Goal: Information Seeking & Learning: Learn about a topic

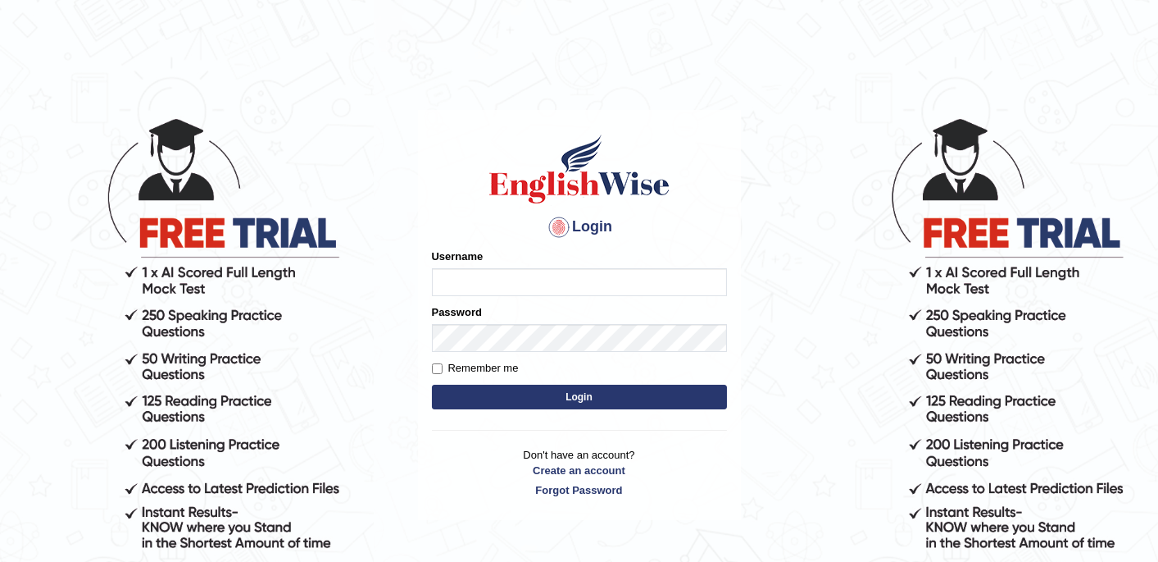
click at [595, 278] on input "Username" at bounding box center [579, 282] width 295 height 28
type input "ginnybawa"
click at [583, 402] on button "Login" at bounding box center [579, 396] width 295 height 25
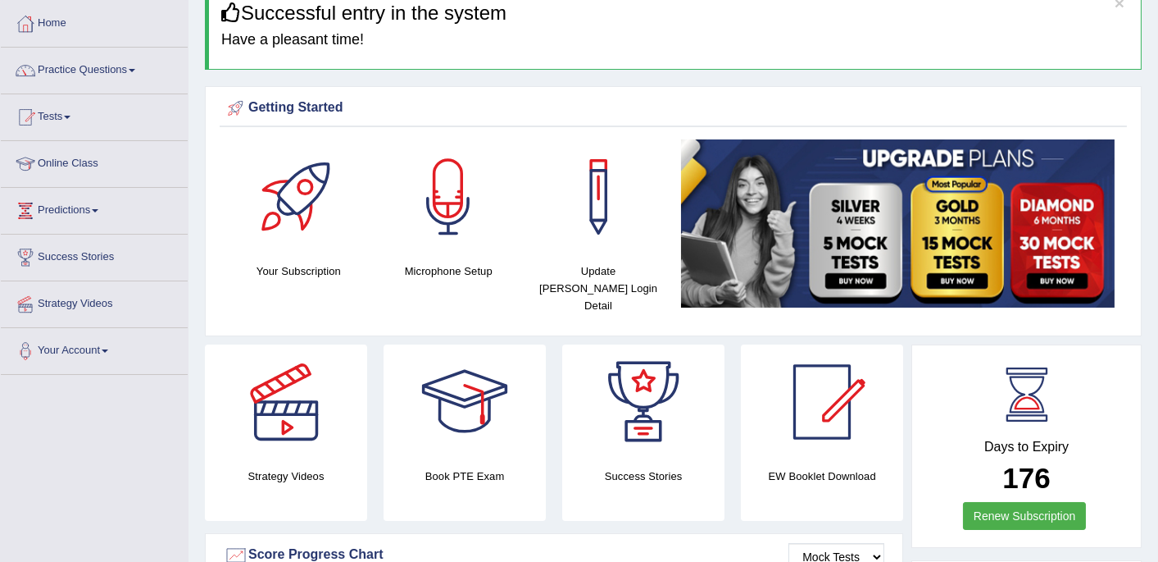
scroll to position [52, 0]
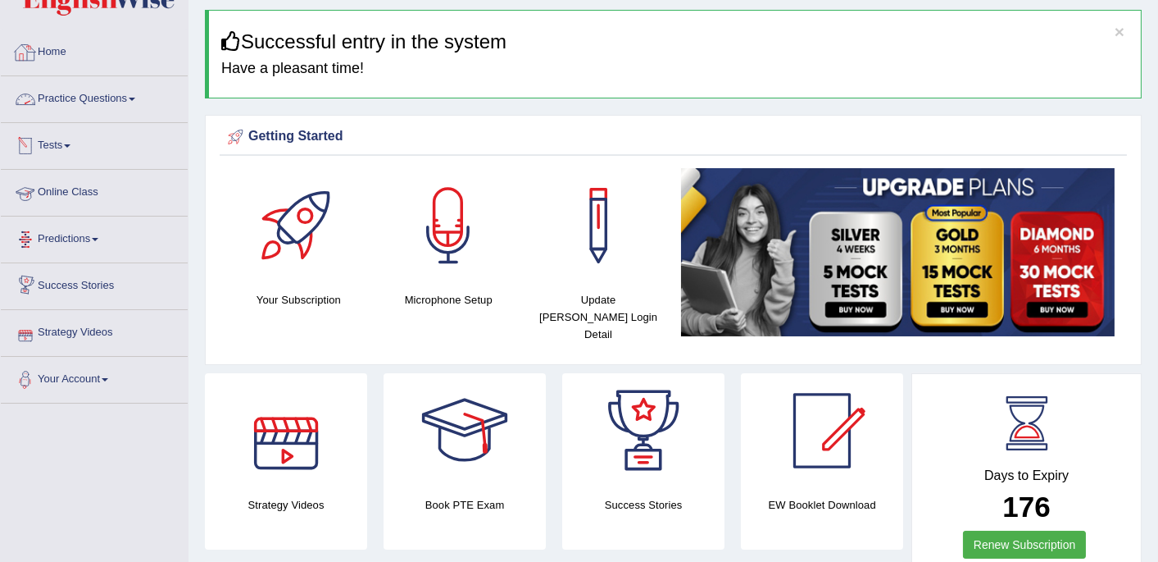
click at [107, 93] on link "Practice Questions" at bounding box center [94, 96] width 187 height 41
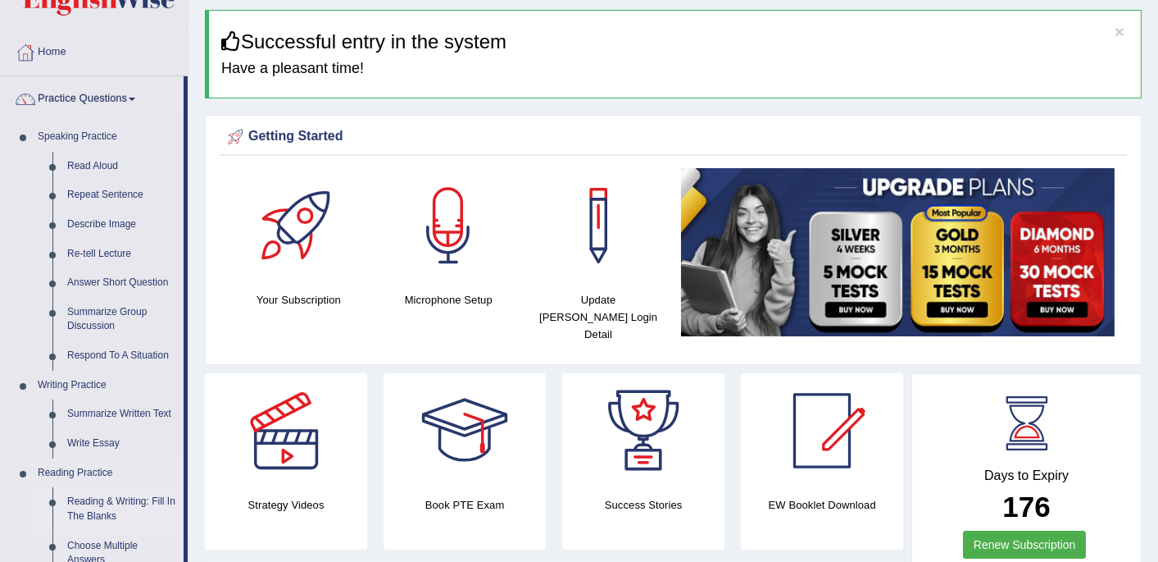
click at [93, 514] on link "Reading & Writing: Fill In The Blanks" at bounding box center [122, 508] width 124 height 43
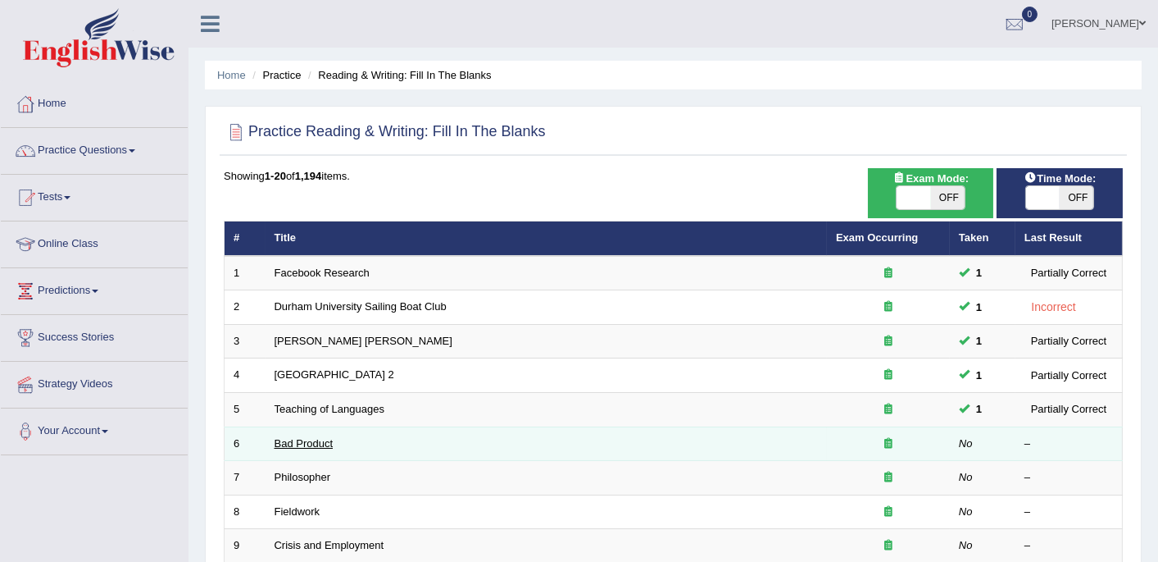
click at [317, 437] on link "Bad Product" at bounding box center [304, 443] width 59 height 12
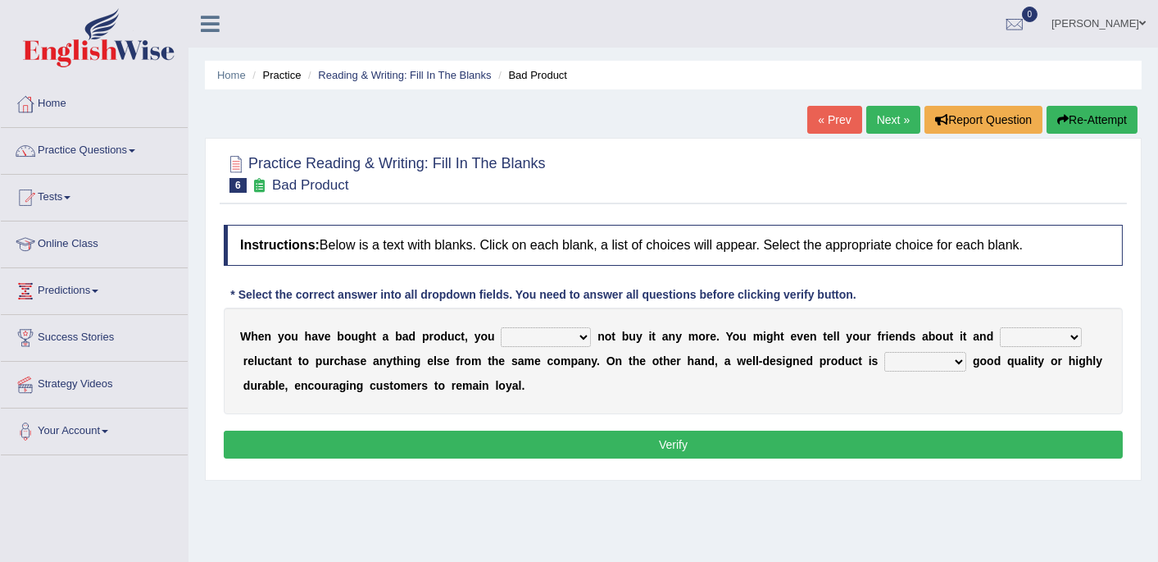
click at [528, 334] on select "would have should have should" at bounding box center [546, 337] width 90 height 20
select select "would"
click at [501, 327] on select "would have should have should" at bounding box center [546, 337] width 90 height 20
click at [1000, 331] on select "is are be being" at bounding box center [1041, 337] width 82 height 20
select select "being"
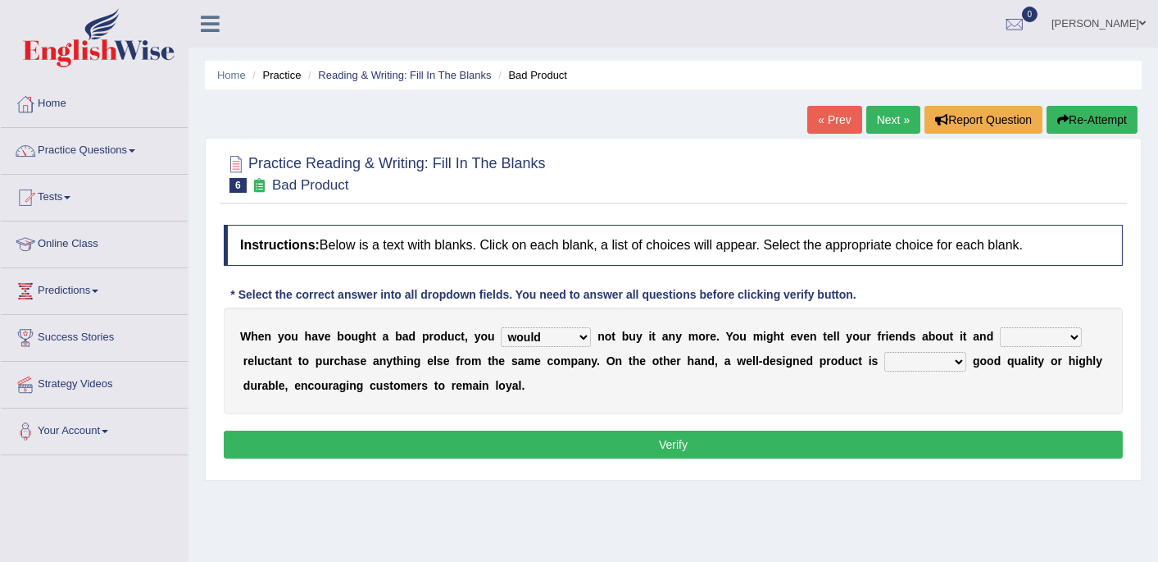
click at [1000, 327] on select "is are be being" at bounding box center [1041, 337] width 82 height 20
click at [884, 357] on select "both also neither either" at bounding box center [925, 362] width 82 height 20
select select "either"
click at [884, 352] on select "both also neither either" at bounding box center [925, 362] width 82 height 20
click at [703, 437] on button "Verify" at bounding box center [673, 444] width 899 height 28
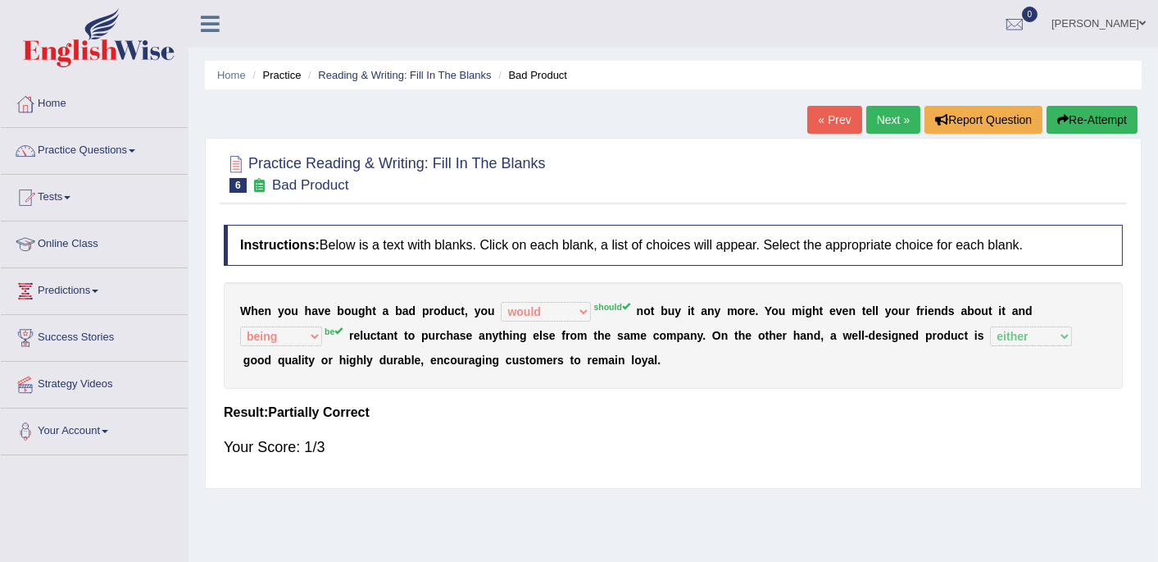
click at [791, 424] on div "Instructions: Below is a text with blanks. Click on each blank, a list of choic…" at bounding box center [673, 347] width 907 height 263
click at [895, 121] on link "Next »" at bounding box center [893, 120] width 54 height 28
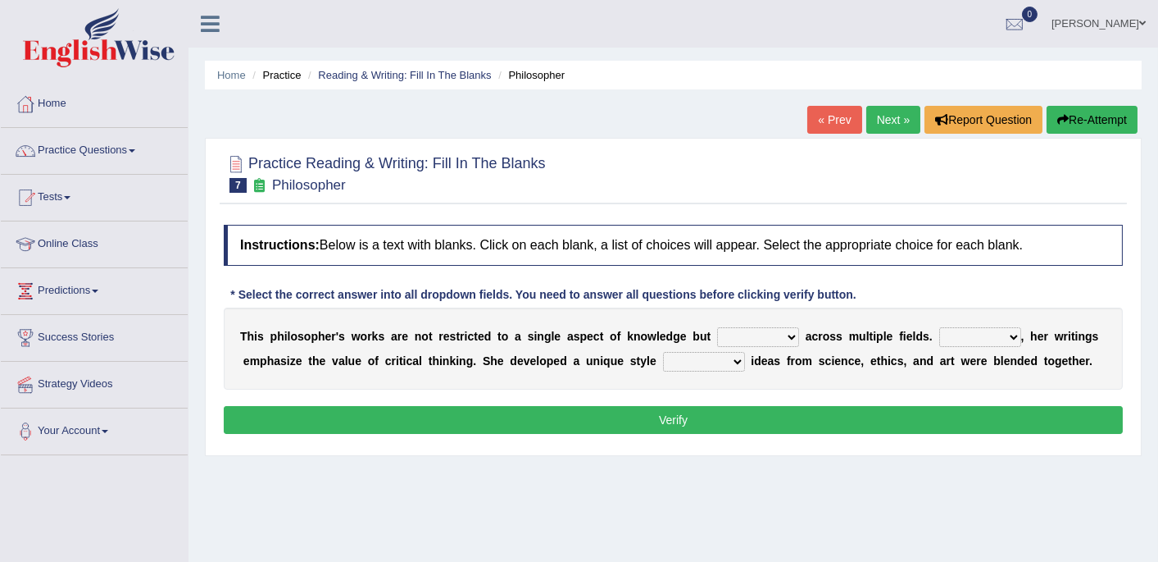
click at [740, 341] on select "constrain contain assemble extend" at bounding box center [758, 337] width 82 height 20
click at [717, 327] on select "constrain contain assemble extend" at bounding box center [758, 337] width 82 height 20
click at [965, 330] on select "Rather So Moreover Likely" at bounding box center [980, 337] width 82 height 20
click at [754, 333] on select "constrain contain assemble extend" at bounding box center [758, 337] width 82 height 20
select select "extend"
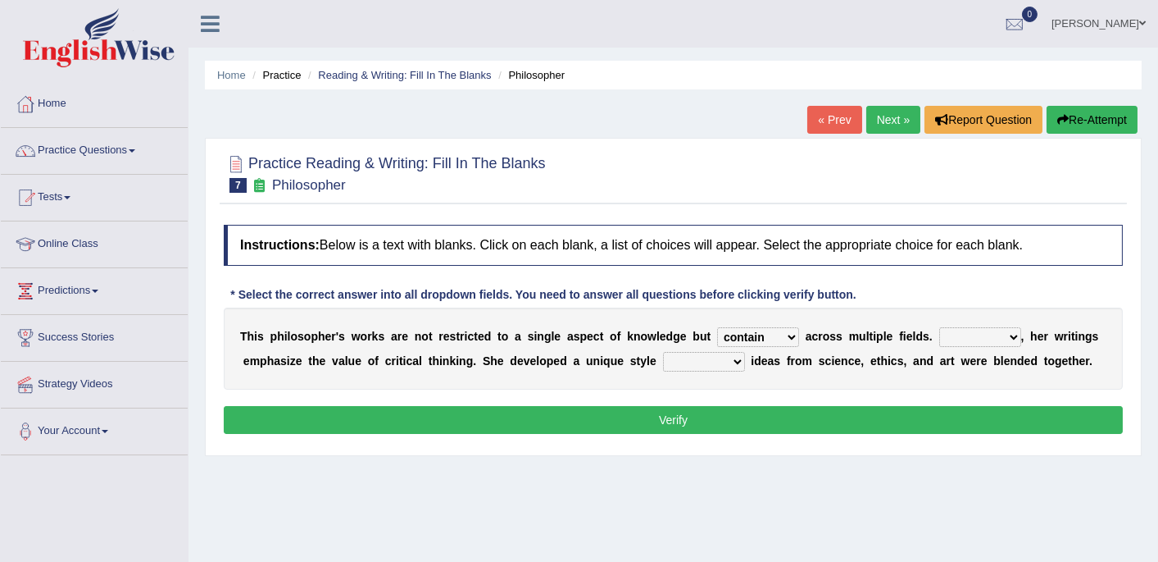
click at [717, 327] on select "constrain contain assemble extend" at bounding box center [758, 337] width 82 height 20
click at [756, 334] on select "constrain contain assemble extend" at bounding box center [758, 337] width 82 height 20
click at [956, 337] on select "Rather So Moreover Likely" at bounding box center [980, 337] width 82 height 20
click at [696, 167] on div at bounding box center [673, 173] width 899 height 50
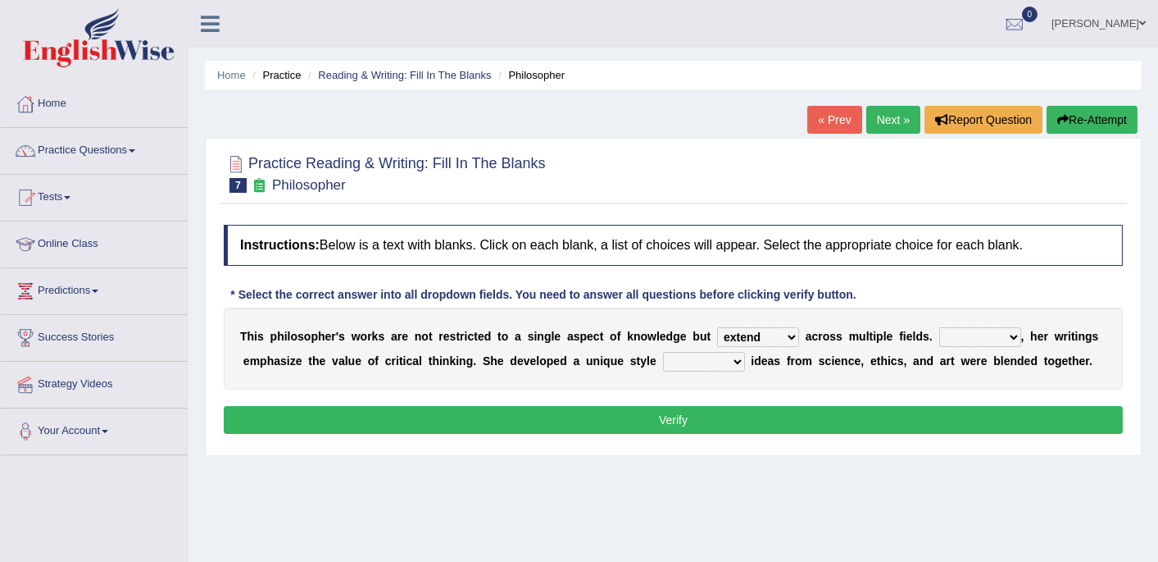
click at [939, 338] on select "Rather So Moreover Likely" at bounding box center [980, 337] width 82 height 20
click at [948, 330] on select "Rather So Moreover Likely" at bounding box center [980, 337] width 82 height 20
select select "Moreover"
click at [939, 327] on select "Rather So Moreover Likely" at bounding box center [980, 337] width 82 height 20
click at [671, 354] on select "in that that which in which" at bounding box center [704, 362] width 82 height 20
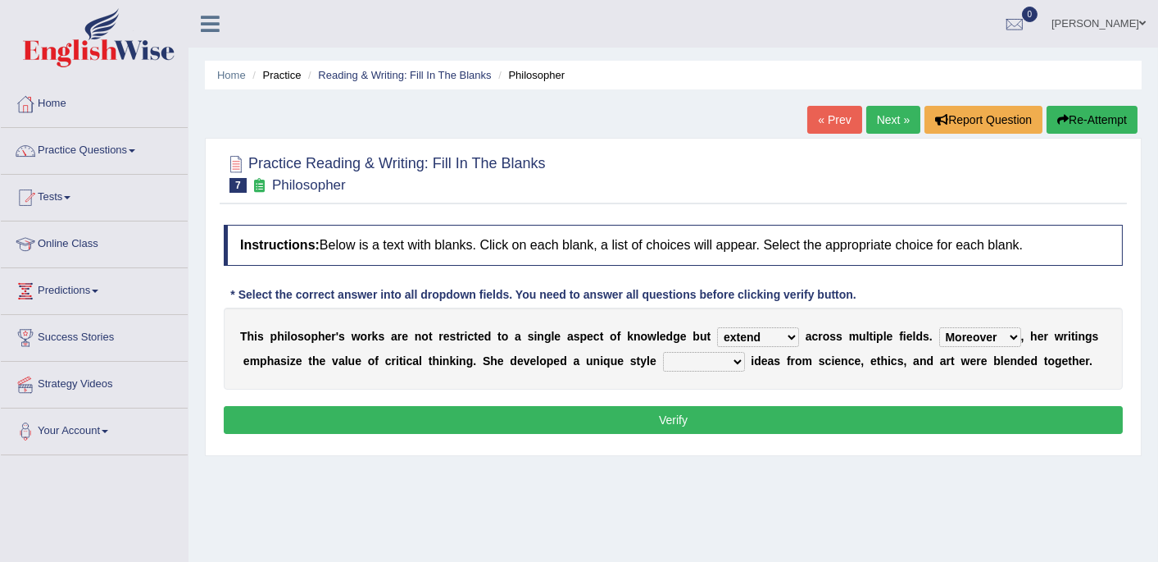
select select "in which"
click at [663, 352] on select "in that that which in which" at bounding box center [704, 362] width 82 height 20
click at [666, 418] on button "Verify" at bounding box center [673, 420] width 899 height 28
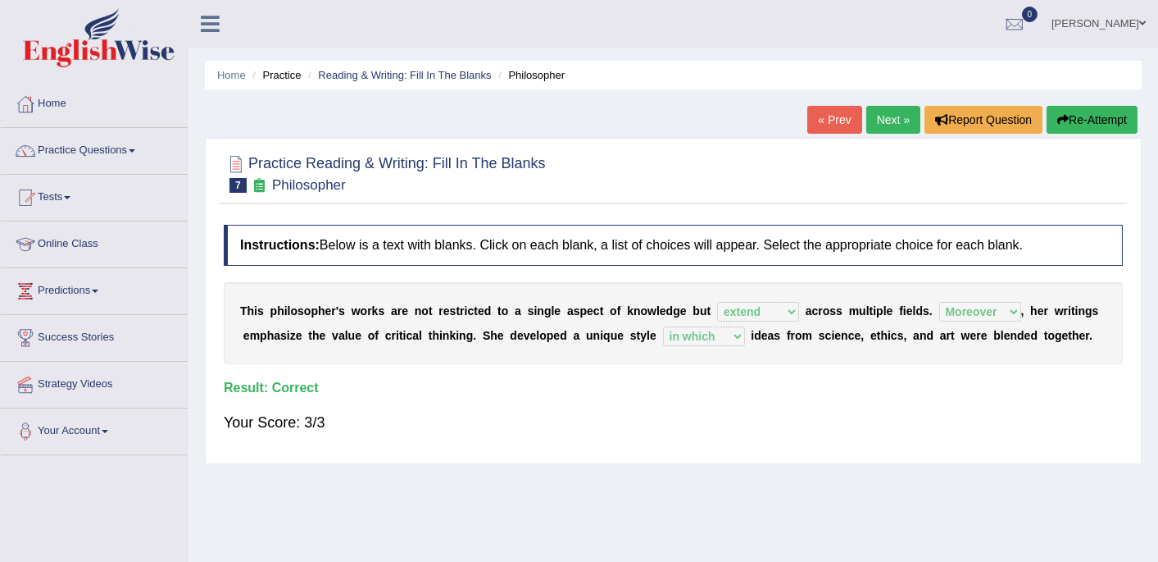
click at [895, 123] on link "Next »" at bounding box center [893, 120] width 54 height 28
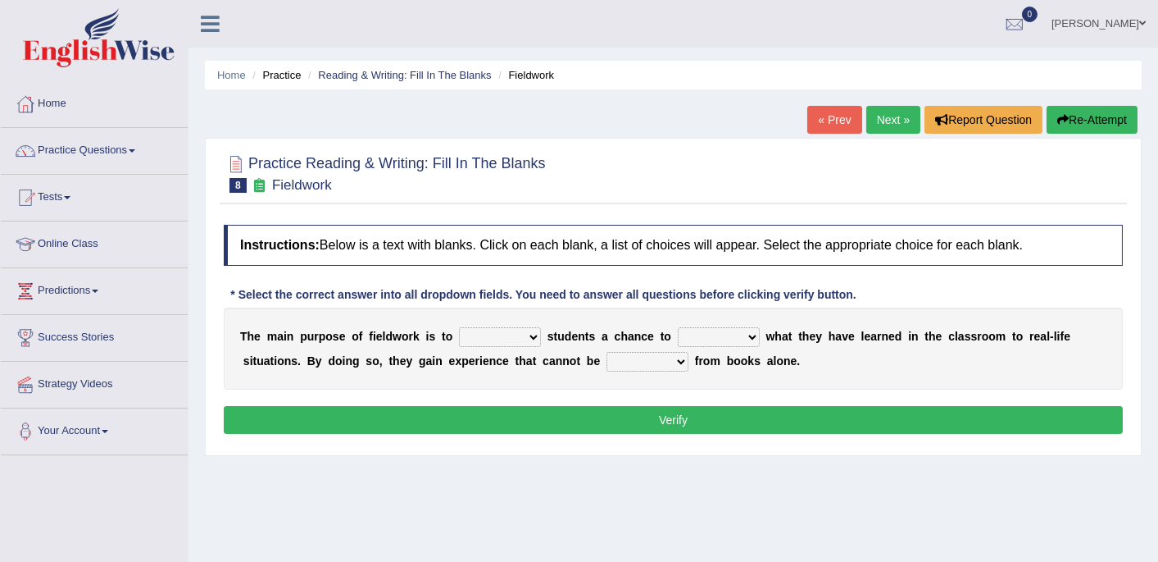
click at [470, 337] on select "resemble stow rave offer" at bounding box center [500, 337] width 82 height 20
click at [684, 328] on select "compare align apply dismount" at bounding box center [719, 337] width 82 height 20
click at [467, 339] on select "resemble stow rave offer" at bounding box center [500, 337] width 82 height 20
select select "offer"
click at [459, 327] on select "resemble stow rave offer" at bounding box center [500, 337] width 82 height 20
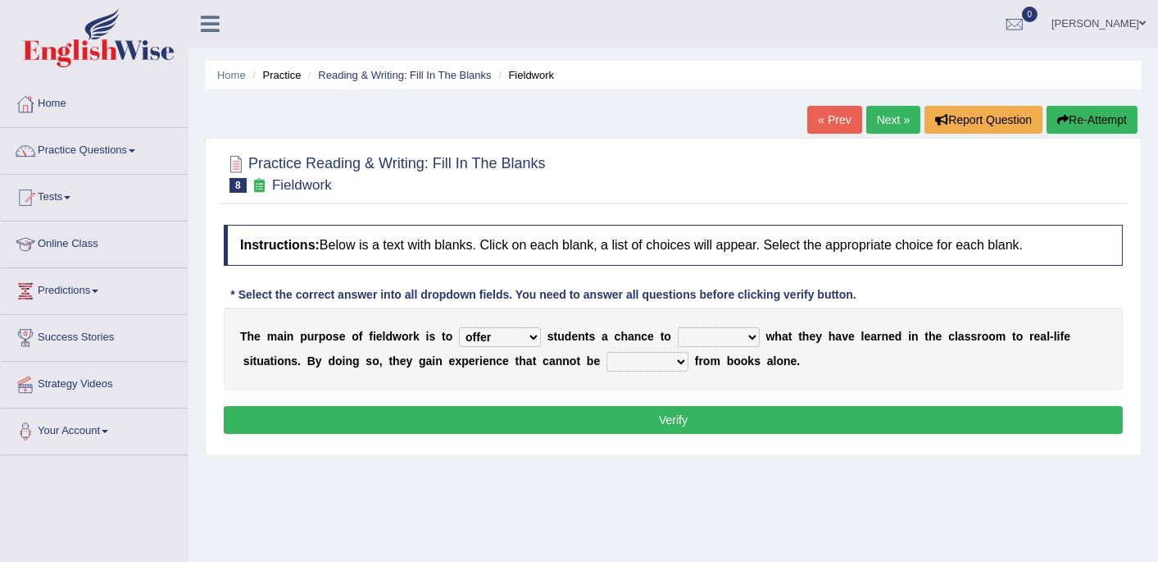
click at [686, 334] on select "compare align apply dismount" at bounding box center [719, 337] width 82 height 20
click at [678, 327] on select "compare align apply dismount" at bounding box center [719, 337] width 82 height 20
click at [707, 337] on select "compare align apply dismount" at bounding box center [719, 337] width 82 height 20
select select "apply"
click at [678, 327] on select "compare align apply dismount" at bounding box center [719, 337] width 82 height 20
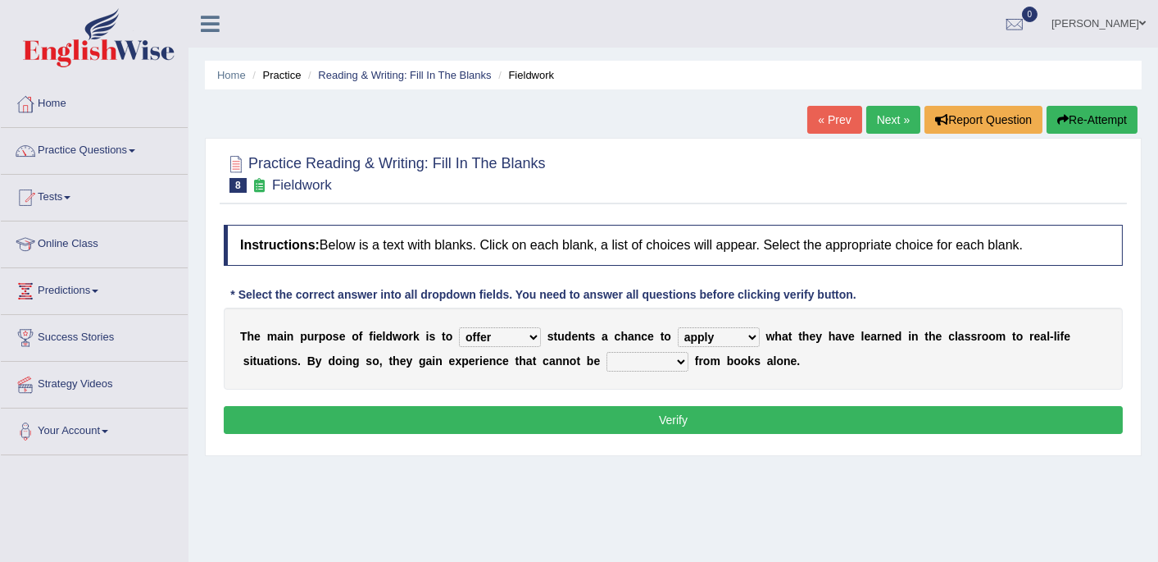
click at [607, 359] on select "originated prepared obtained touted" at bounding box center [648, 362] width 82 height 20
select select "obtained"
click at [607, 352] on select "originated prepared obtained touted" at bounding box center [648, 362] width 82 height 20
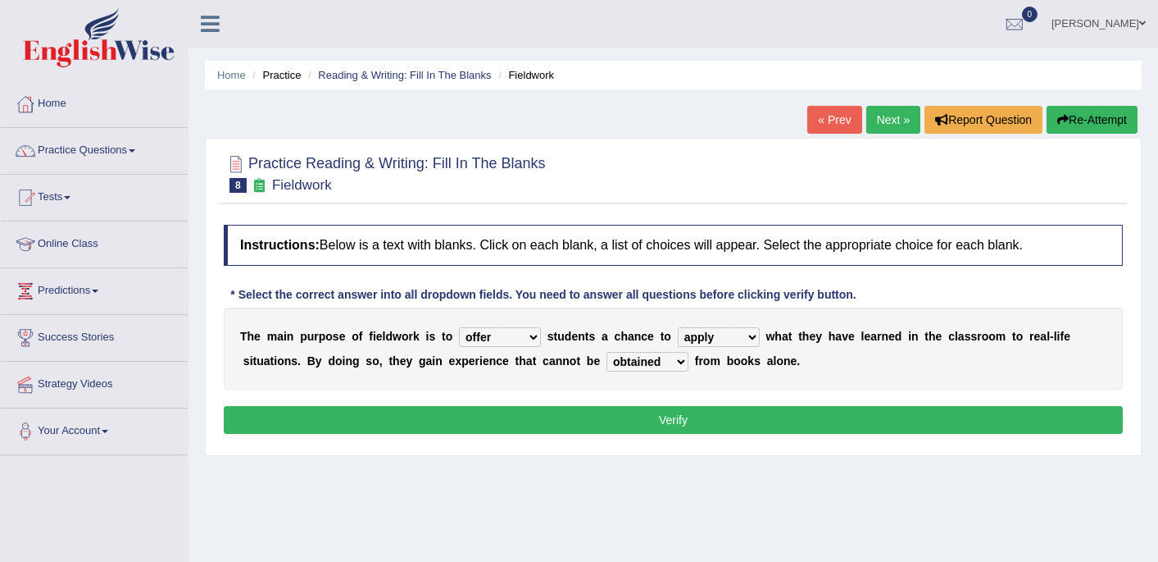
click at [636, 422] on button "Verify" at bounding box center [673, 420] width 899 height 28
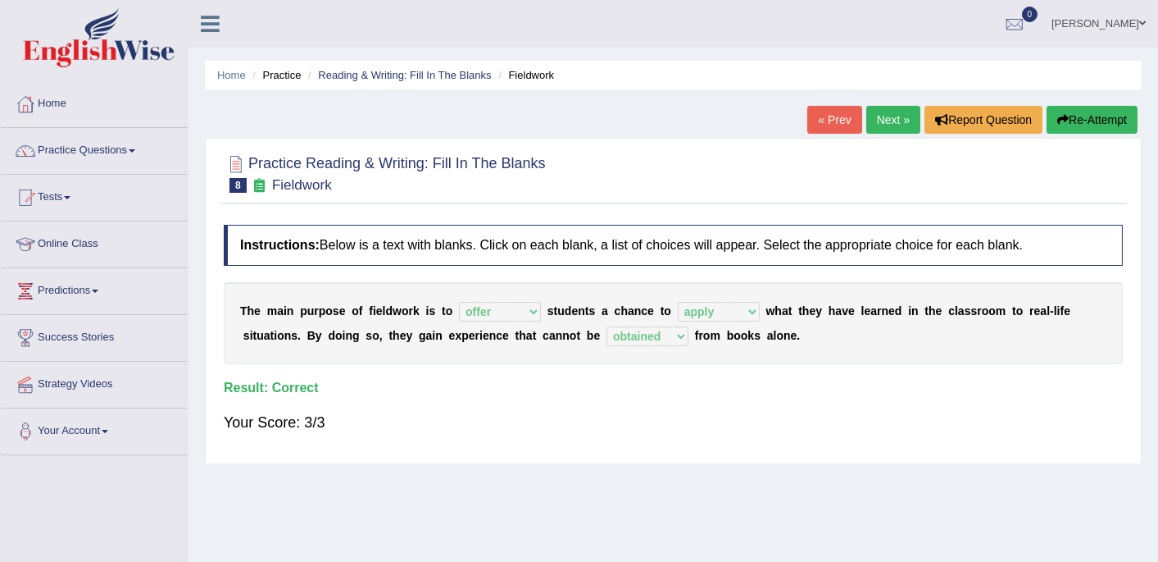
click at [892, 116] on link "Next »" at bounding box center [893, 120] width 54 height 28
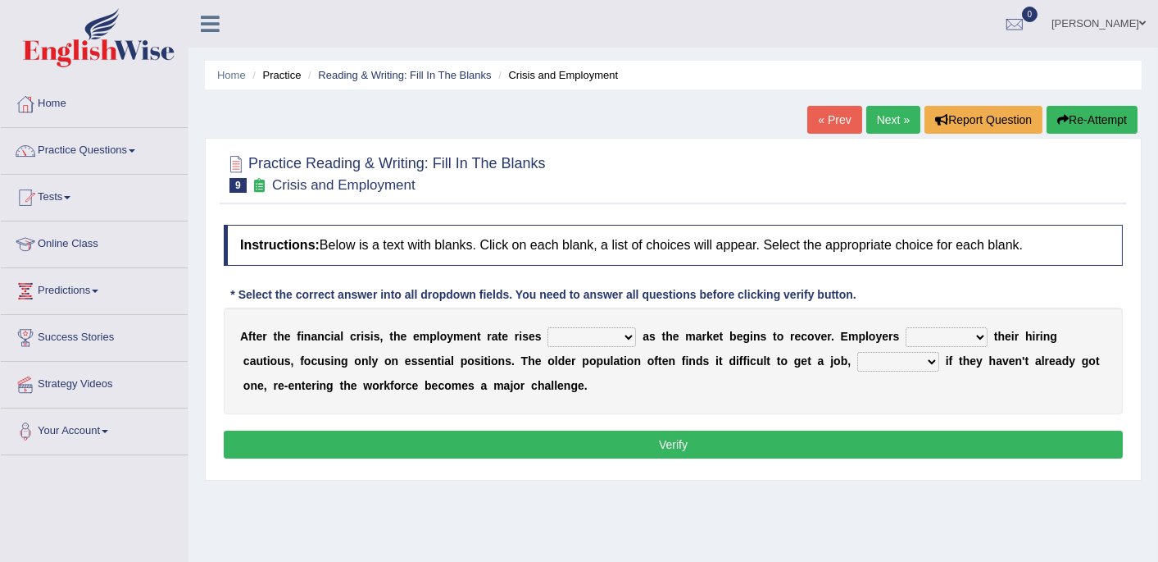
click at [589, 336] on select "normally conversely strenuously sharply" at bounding box center [592, 337] width 89 height 20
click at [702, 402] on div "A f t e r t h e f i n a n c i a l c r i s i s , t h e e m p l o y m e n t r a t…" at bounding box center [673, 360] width 899 height 107
click at [906, 331] on select "keeping kept keep are kept" at bounding box center [947, 337] width 82 height 20
click at [603, 341] on select "normally conversely strenuously sharply" at bounding box center [592, 337] width 89 height 20
select select "normally"
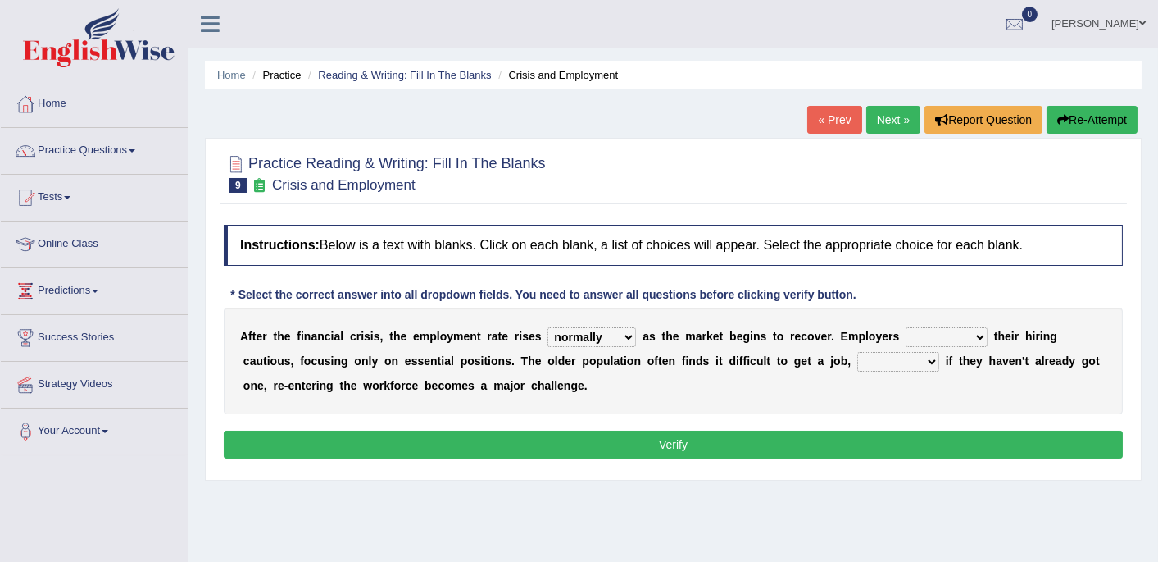
click at [548, 327] on select "normally conversely strenuously sharply" at bounding box center [592, 337] width 89 height 20
click at [906, 327] on select "keeping kept keep are kept" at bounding box center [947, 337] width 82 height 20
select select "keeping"
click at [906, 327] on select "keeping kept keep are kept" at bounding box center [947, 337] width 82 height 20
click at [857, 356] on select "although while then because" at bounding box center [898, 362] width 82 height 20
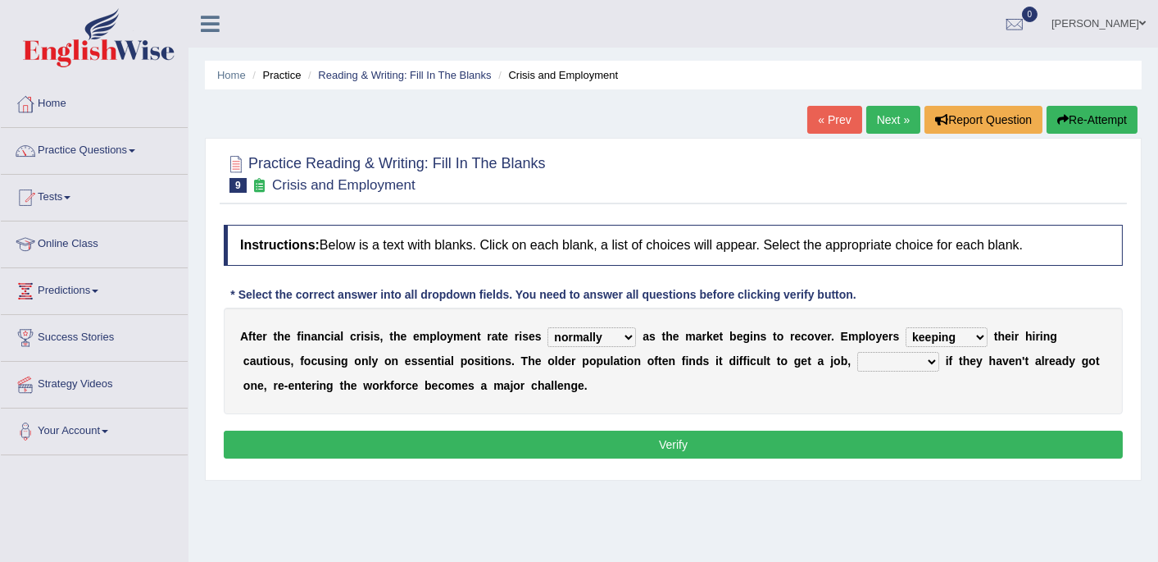
select select "although"
click at [857, 352] on select "although while then because" at bounding box center [898, 362] width 82 height 20
click at [927, 338] on select "keeping kept keep are kept" at bounding box center [947, 337] width 82 height 20
select select "keep"
click at [906, 327] on select "keeping kept keep are kept" at bounding box center [947, 337] width 82 height 20
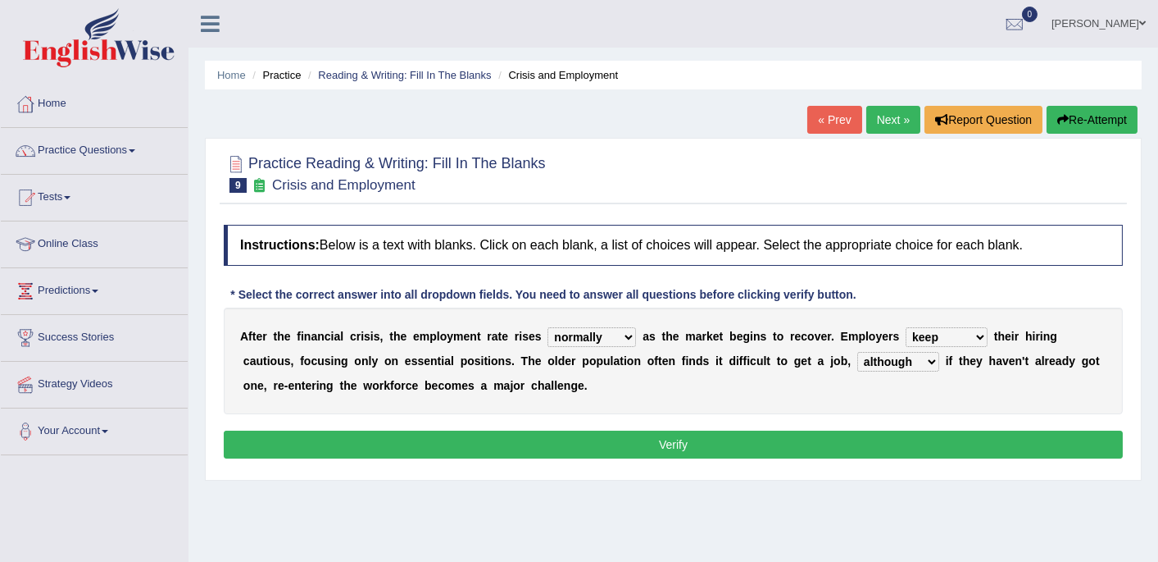
click at [857, 363] on select "although while then because" at bounding box center [898, 362] width 82 height 20
select select "because"
click at [857, 352] on select "although while then because" at bounding box center [898, 362] width 82 height 20
click at [775, 451] on button "Verify" at bounding box center [673, 444] width 899 height 28
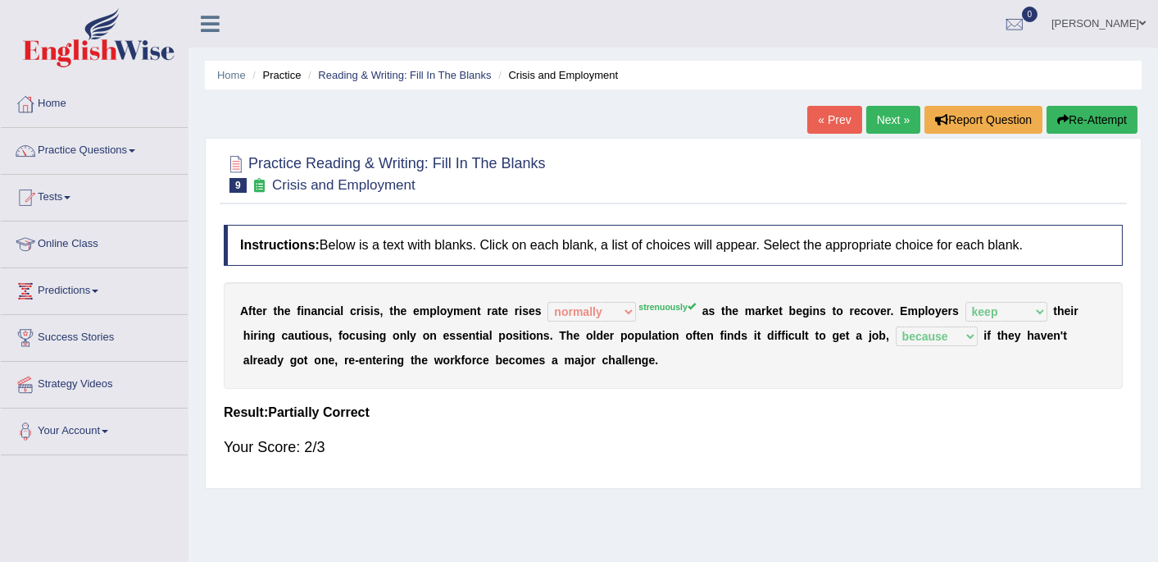
click at [605, 320] on div "A f t e r t h e f i n a n c i a l c r i s i s , t h e e m p l o y m e n t r a t…" at bounding box center [673, 335] width 899 height 107
click at [899, 117] on link "Next »" at bounding box center [893, 120] width 54 height 28
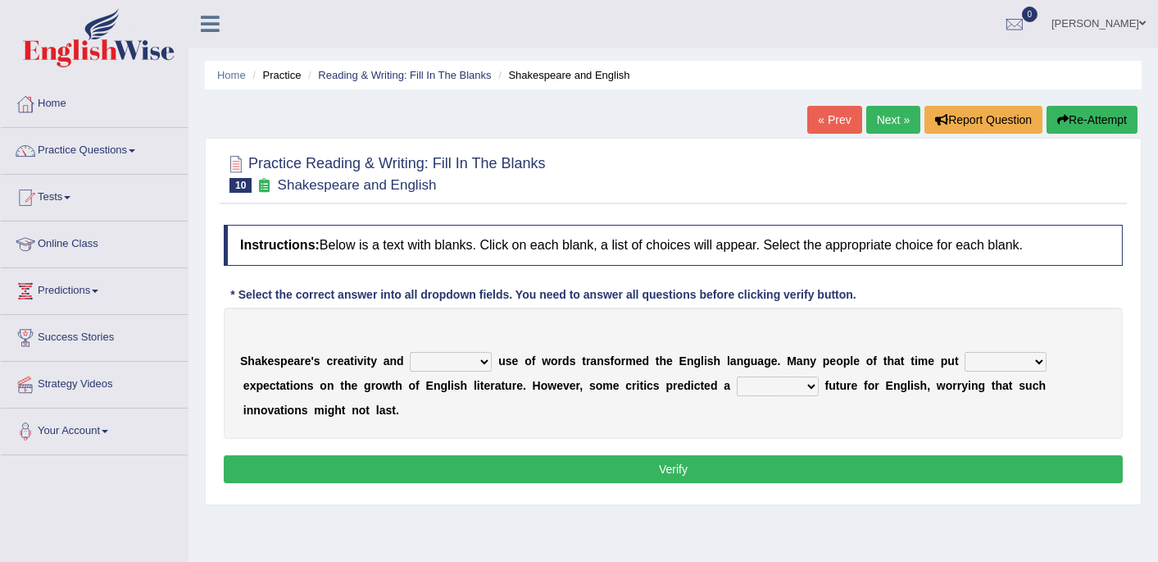
click at [436, 357] on select "idealized intensive fancied inventive" at bounding box center [451, 362] width 82 height 20
select select "inventive"
click at [410, 352] on select "idealized intensive fancied inventive" at bounding box center [451, 362] width 82 height 20
click at [965, 359] on select "wide much high more" at bounding box center [1006, 362] width 82 height 20
click at [965, 352] on select "wide much high more" at bounding box center [1006, 362] width 82 height 20
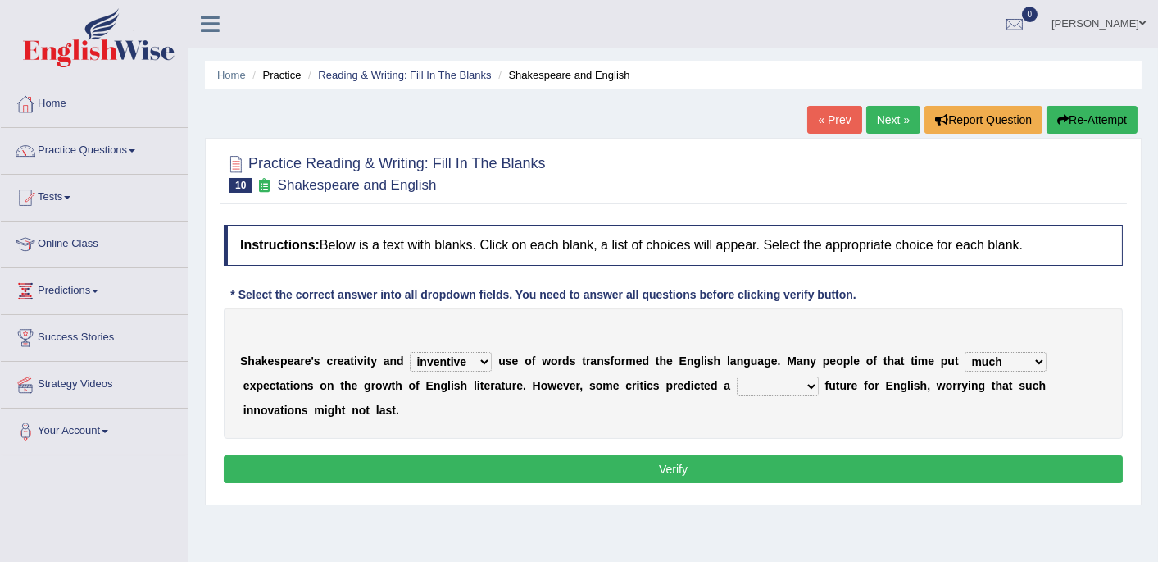
click at [994, 362] on select "wide much high more" at bounding box center [1006, 362] width 82 height 20
select select "high"
click at [965, 352] on select "wide much high more" at bounding box center [1006, 362] width 82 height 20
click at [737, 387] on select "monetary promising irresistible daunting" at bounding box center [778, 386] width 82 height 20
select select "daunting"
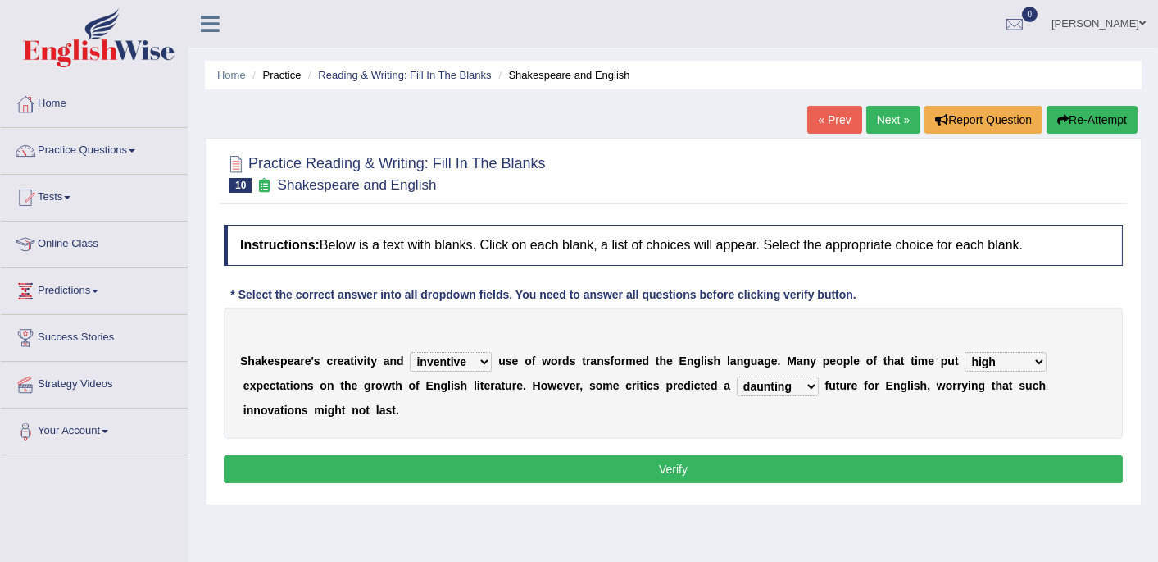
click at [737, 376] on select "monetary promising irresistible daunting" at bounding box center [778, 386] width 82 height 20
click at [737, 380] on select "monetary promising irresistible daunting" at bounding box center [778, 386] width 82 height 20
click at [654, 455] on button "Verify" at bounding box center [673, 469] width 899 height 28
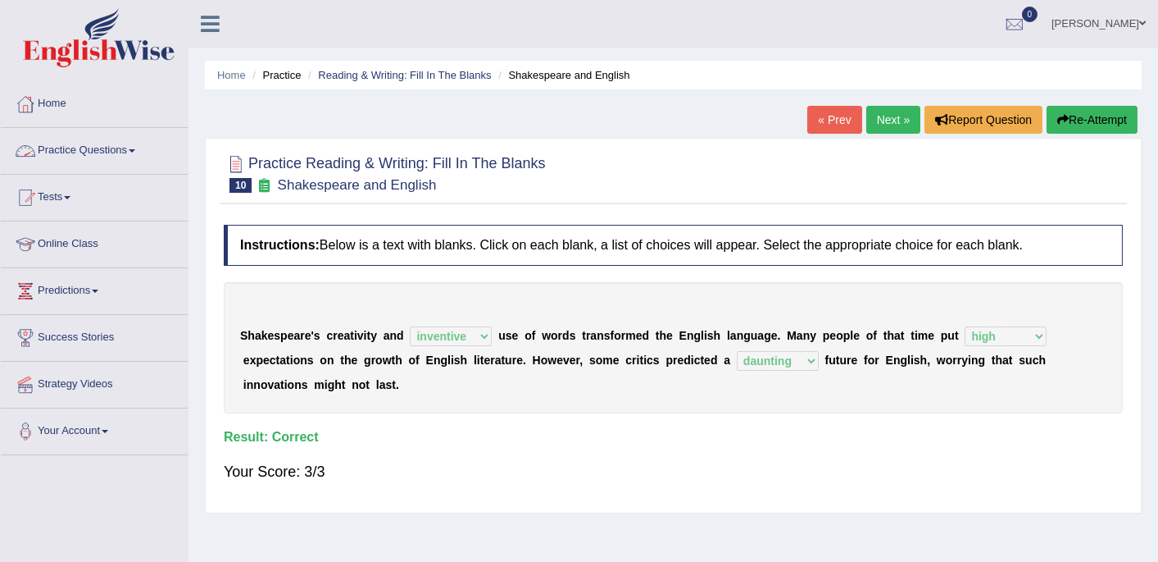
click at [102, 152] on link "Practice Questions" at bounding box center [94, 148] width 187 height 41
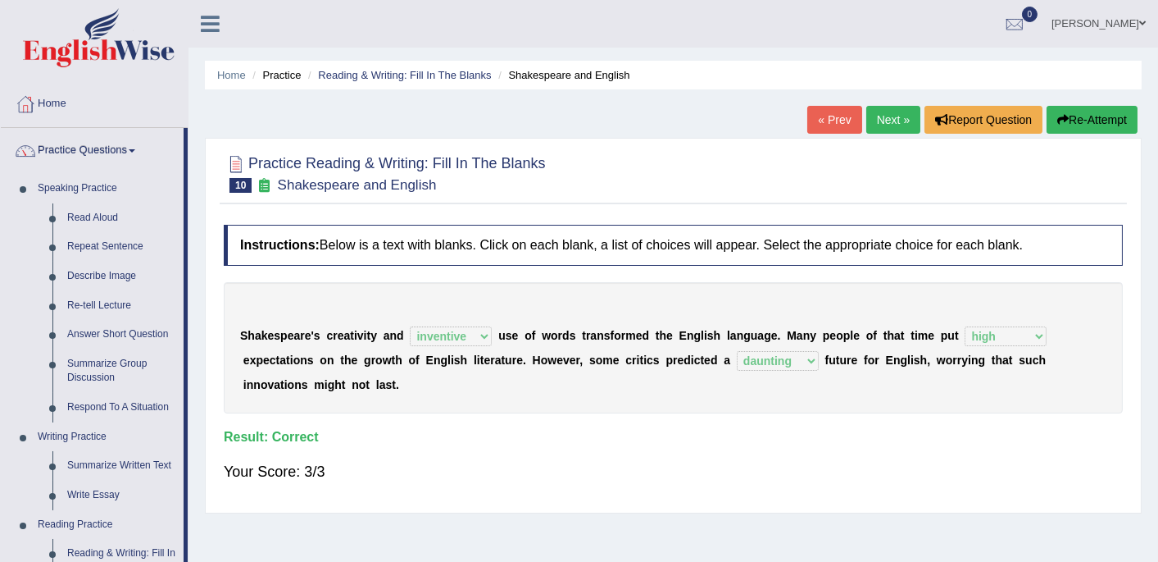
drag, startPoint x: 188, startPoint y: 245, endPoint x: 189, endPoint y: 278, distance: 32.8
click at [189, 278] on div "Toggle navigation Home Practice Questions Speaking Practice Read Aloud Repeat S…" at bounding box center [579, 426] width 1158 height 853
